Goal: Task Accomplishment & Management: Use online tool/utility

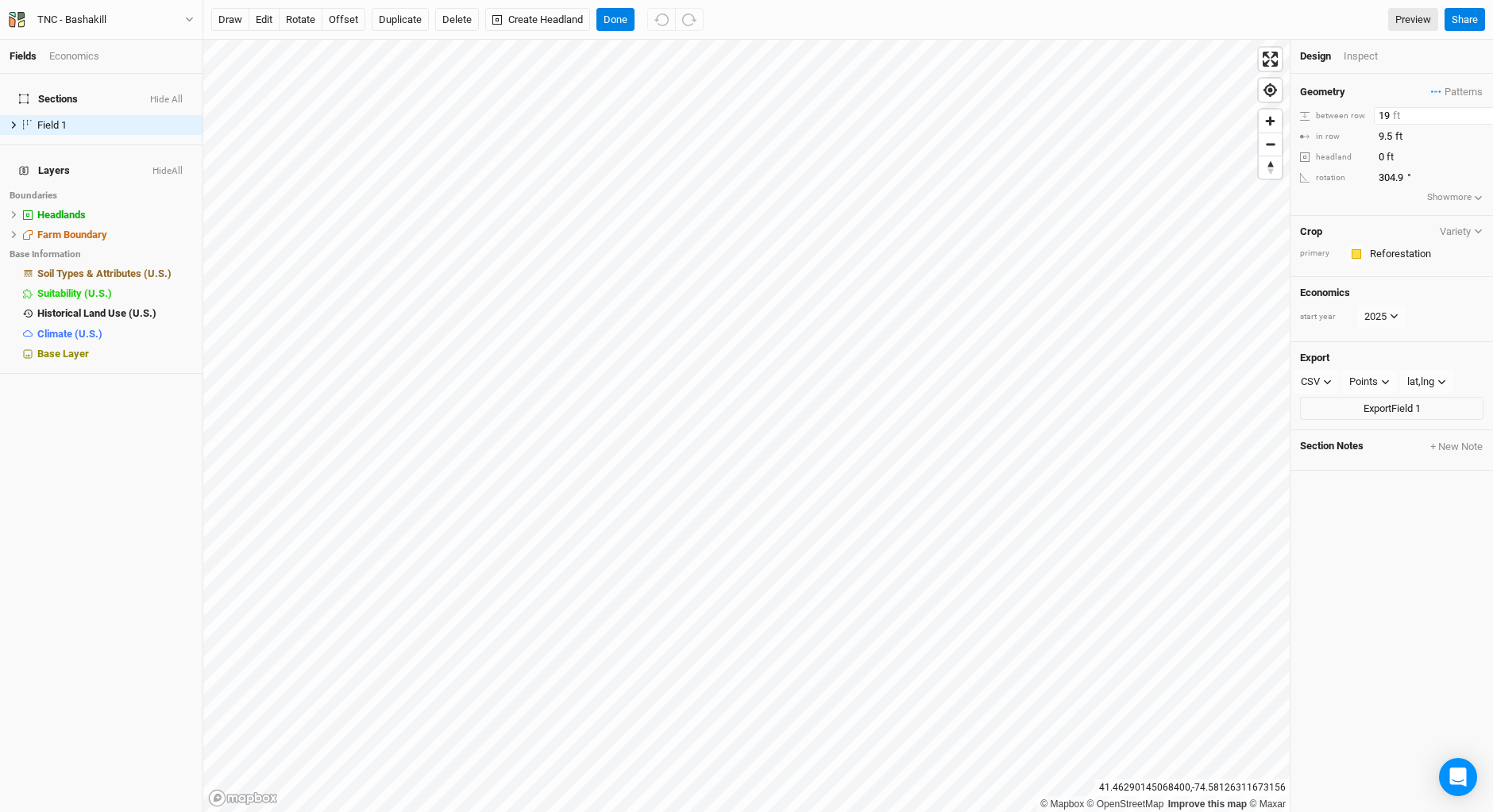
click at [1391, 110] on input "19" at bounding box center [1443, 115] width 138 height 18
type input "1"
type input "9.5"
click at [14, 120] on icon at bounding box center [13, 125] width 8 height 8
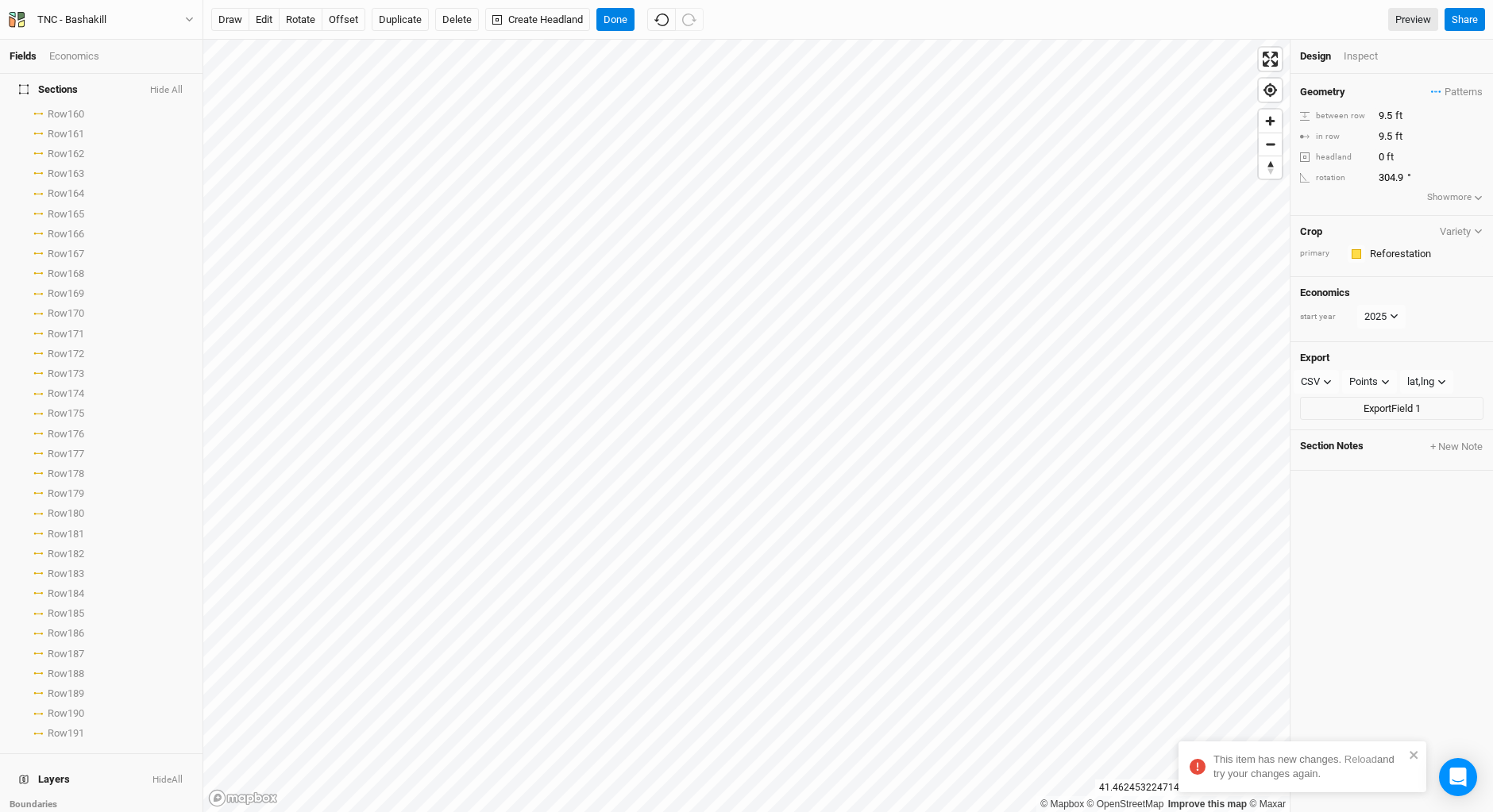
scroll to position [3198, 0]
click at [1369, 59] on div "Inspect" at bounding box center [1372, 59] width 56 height 18
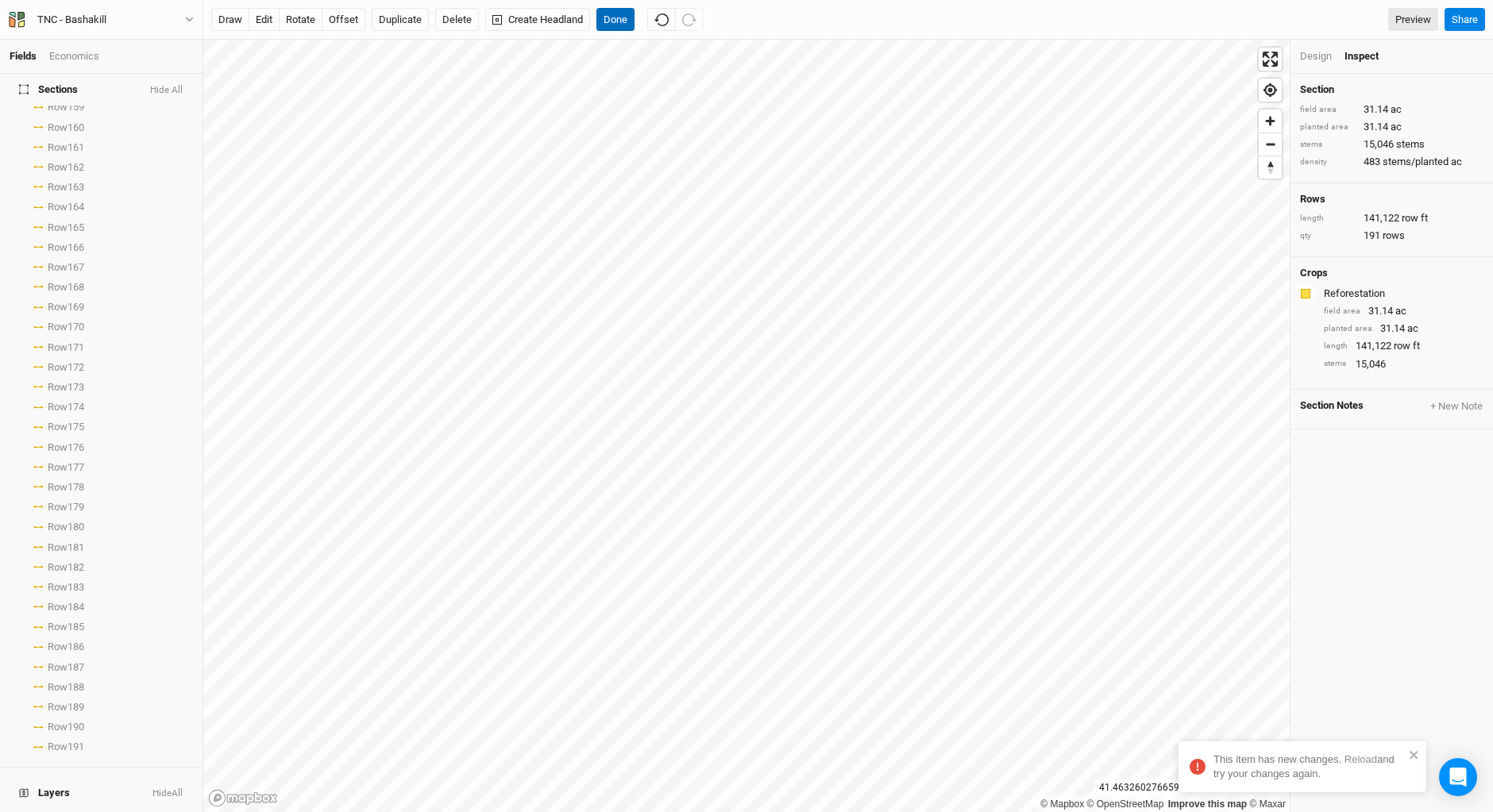
click at [616, 19] on button "Done" at bounding box center [616, 19] width 38 height 23
